Goal: Information Seeking & Learning: Learn about a topic

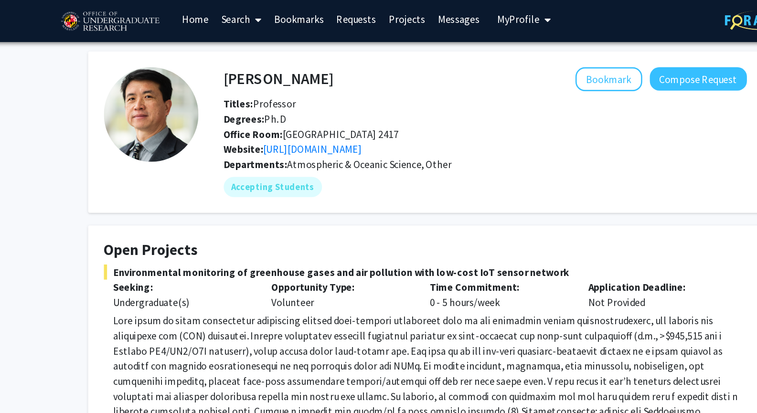
scroll to position [1, 0]
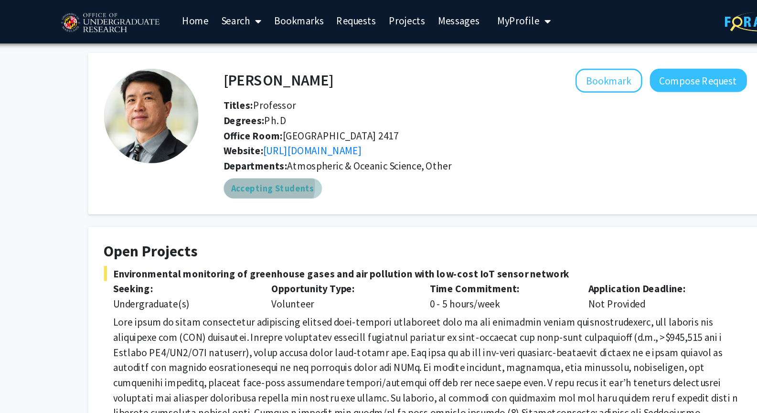
click at [260, 141] on mat-chip "Accepting Students" at bounding box center [263, 142] width 75 height 15
click at [272, 147] on mat-chip "Accepting Students" at bounding box center [263, 142] width 75 height 15
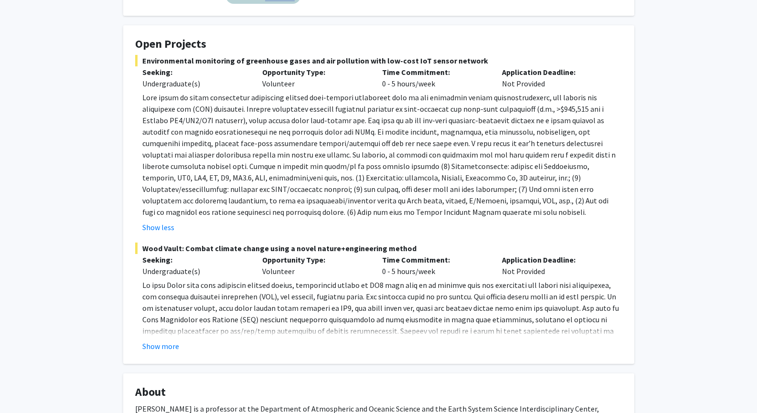
scroll to position [149, 0]
click at [166, 345] on button "Show more" at bounding box center [160, 345] width 37 height 11
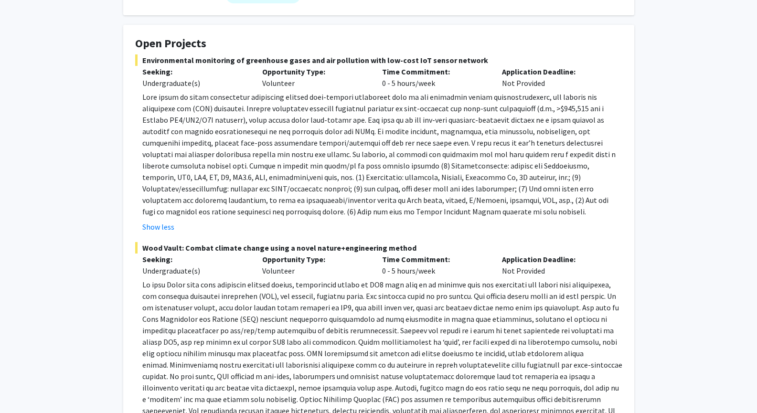
click at [201, 240] on fg-project-list "Environmental monitoring of greenhouse gases and air pollution with low-cost Io…" at bounding box center [378, 277] width 487 height 446
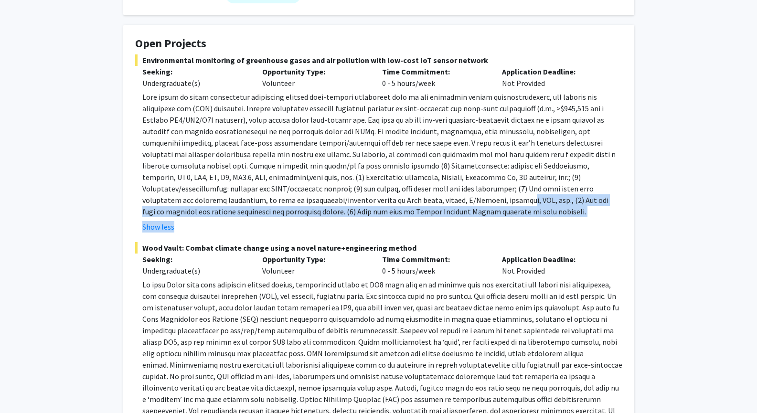
drag, startPoint x: 310, startPoint y: 217, endPoint x: 266, endPoint y: 205, distance: 45.7
click at [266, 205] on fg-read-more "Show less" at bounding box center [378, 161] width 487 height 141
click at [266, 205] on p at bounding box center [382, 154] width 480 height 126
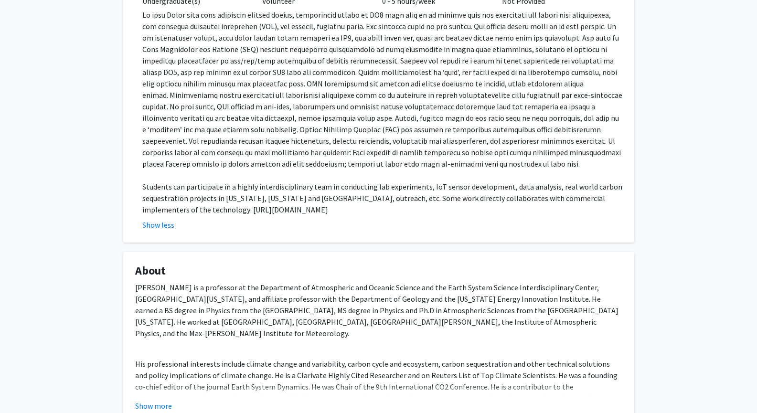
scroll to position [486, 0]
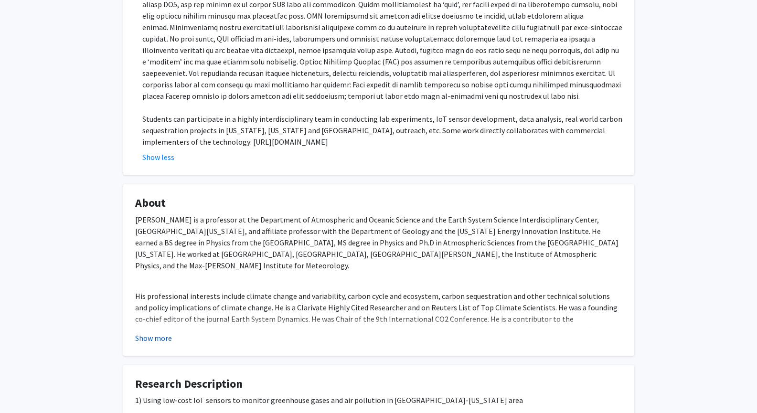
click at [151, 340] on button "Show more" at bounding box center [153, 337] width 37 height 11
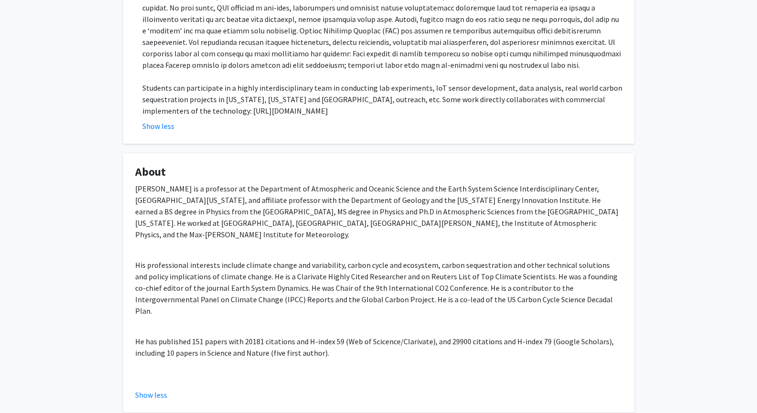
scroll to position [528, 0]
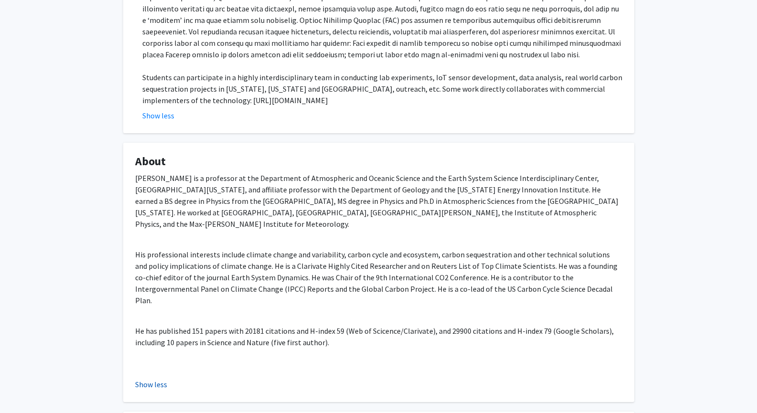
click at [144, 379] on button "Show less" at bounding box center [151, 384] width 32 height 11
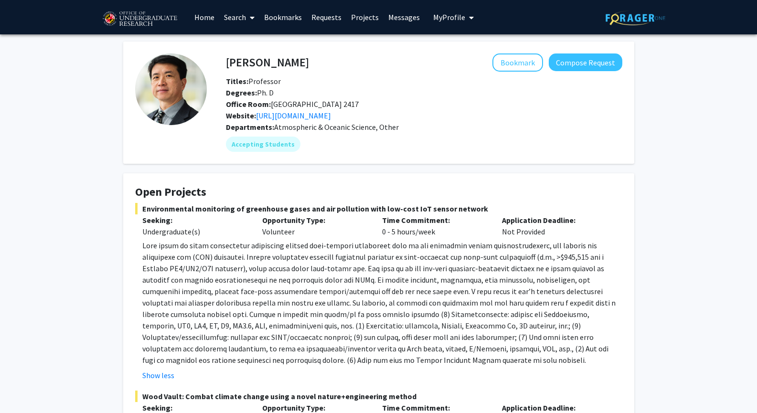
scroll to position [0, 0]
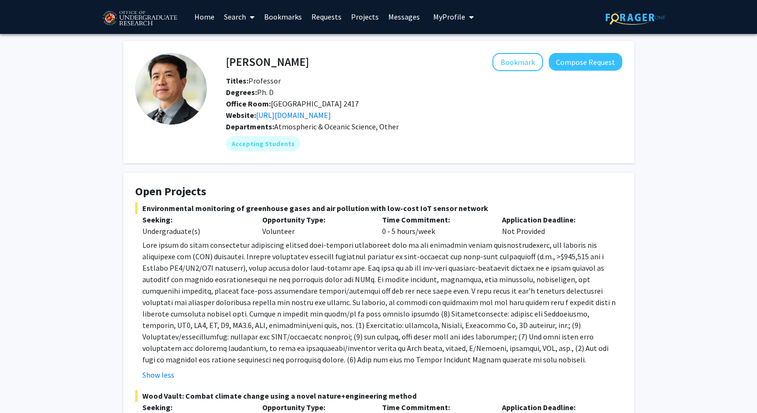
click at [506, 72] on div "Ning Zeng Bookmark Compose Request Titles: Professor Degrees: Ph. D Office Room…" at bounding box center [424, 87] width 411 height 68
click at [508, 63] on button "Bookmark" at bounding box center [517, 62] width 51 height 18
click at [465, 122] on div "Departments: Atmospheric & Oceanic Science, Other" at bounding box center [424, 126] width 396 height 11
click at [275, 138] on mat-chip "Accepting Students" at bounding box center [263, 143] width 75 height 15
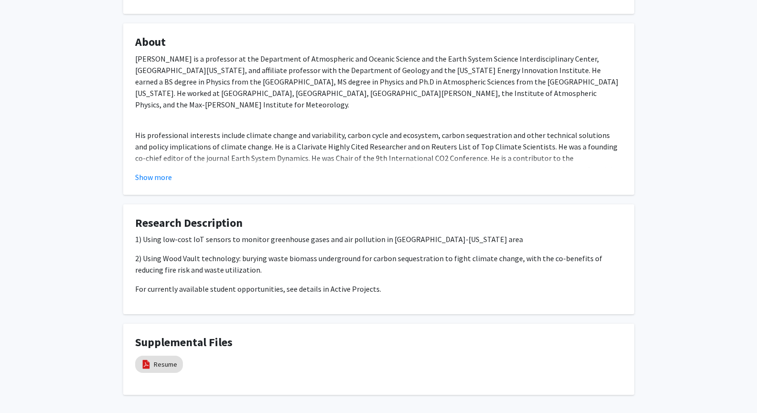
scroll to position [648, 0]
click at [164, 175] on button "Show more" at bounding box center [153, 176] width 37 height 11
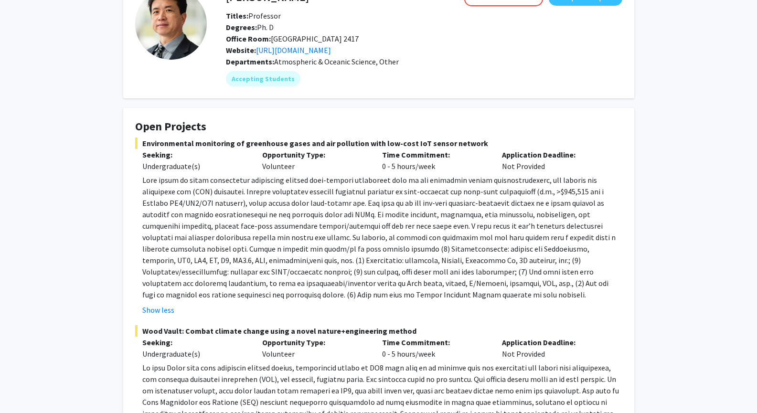
scroll to position [0, 0]
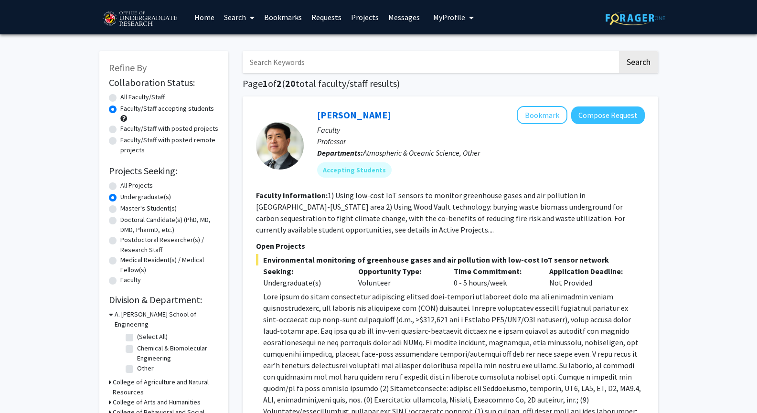
scroll to position [791, 0]
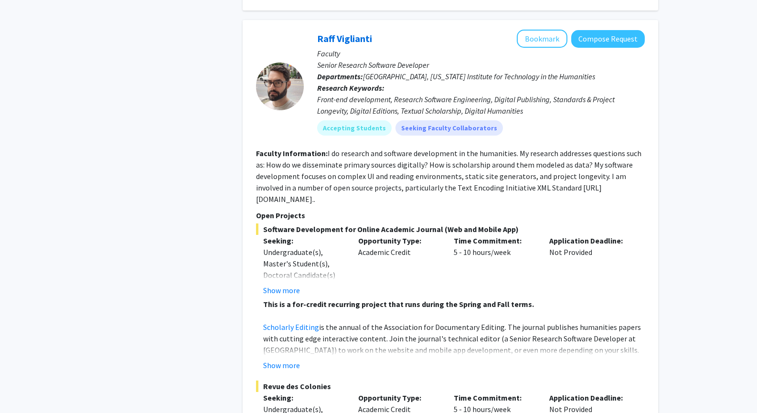
click at [575, 210] on p "Open Projects" at bounding box center [450, 215] width 389 height 11
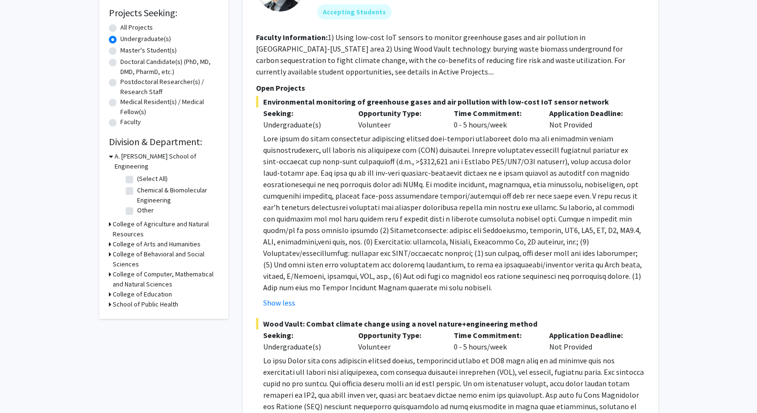
scroll to position [0, 0]
